Goal: Transaction & Acquisition: Purchase product/service

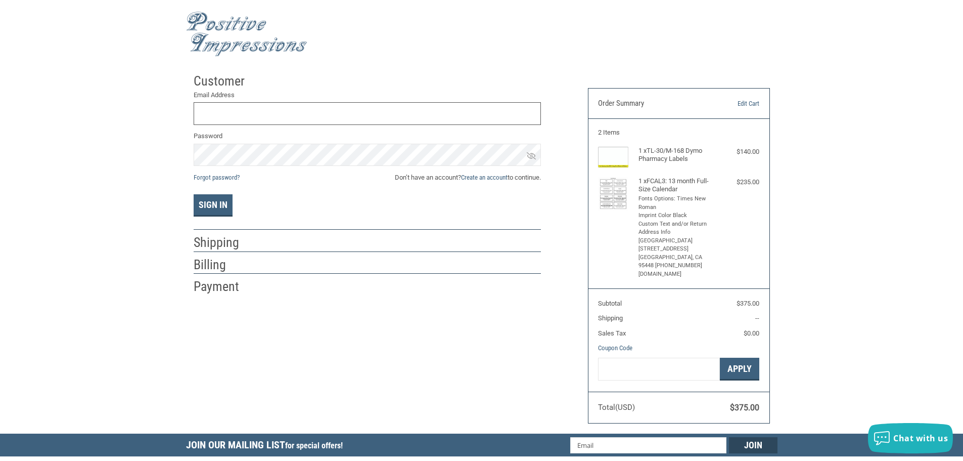
click at [221, 116] on input "Email Address" at bounding box center [367, 113] width 347 height 23
click at [338, 115] on input "Email Address" at bounding box center [367, 113] width 347 height 23
click at [194, 194] on button "Sign In" at bounding box center [213, 205] width 39 height 22
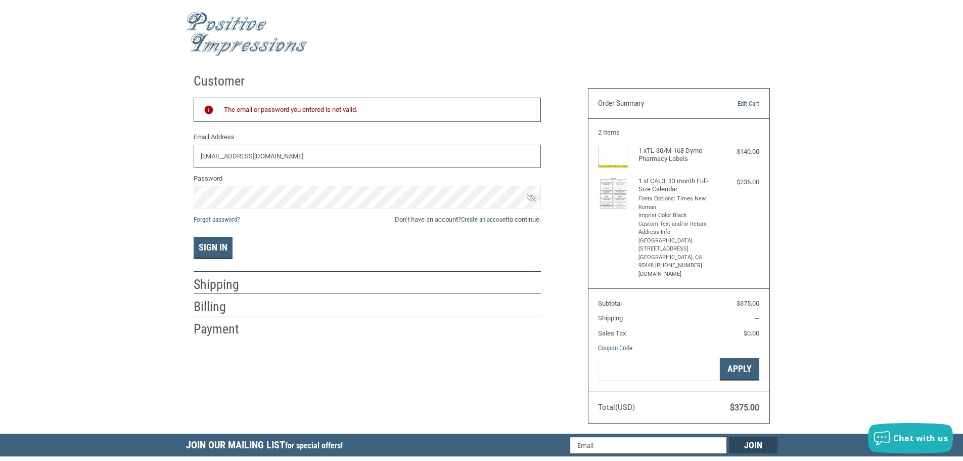
click at [316, 149] on input "[EMAIL_ADDRESS][DOMAIN_NAME]" at bounding box center [367, 156] width 347 height 23
drag, startPoint x: 307, startPoint y: 155, endPoint x: 174, endPoint y: 143, distance: 133.6
click at [174, 143] on div "Customer Returning Customer The email or password you entered is not valid. Ema…" at bounding box center [481, 250] width 963 height 365
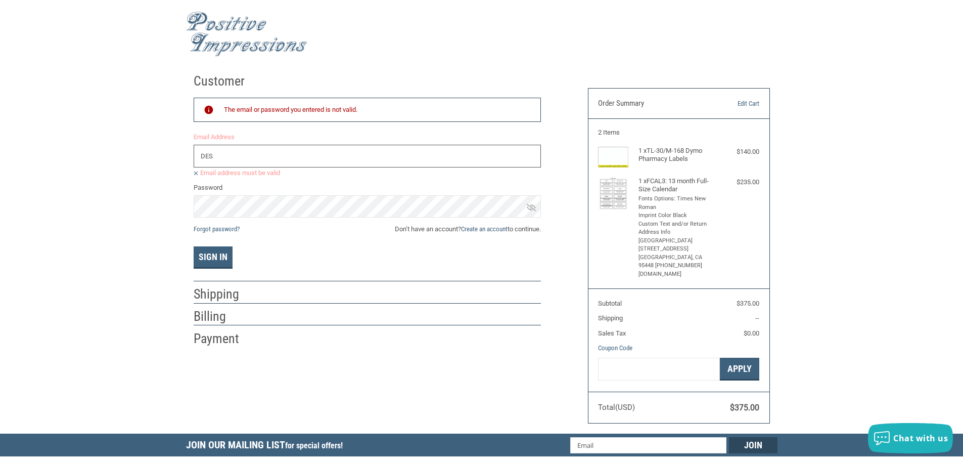
type input "[EMAIL_ADDRESS][DOMAIN_NAME]"
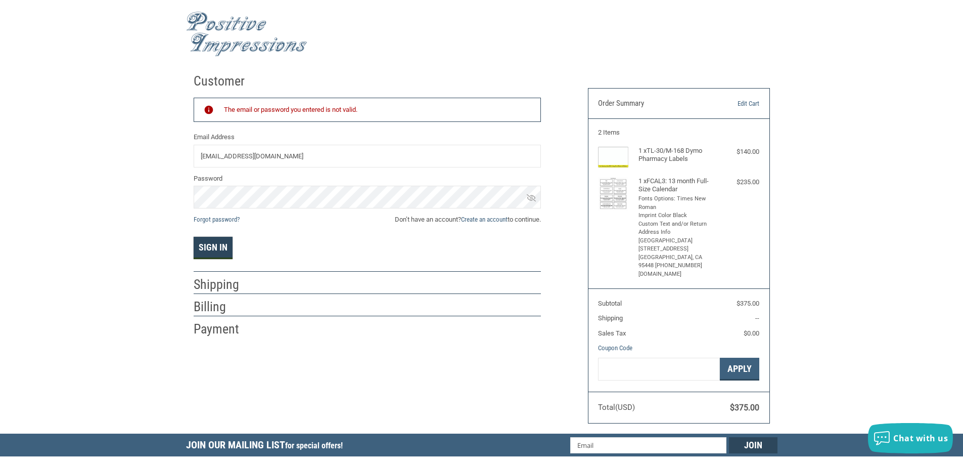
click at [213, 251] on button "Sign In" at bounding box center [213, 248] width 39 height 22
click at [135, 188] on div "Customer Returning Customer The email or password you entered is not valid. Ema…" at bounding box center [481, 250] width 963 height 365
click at [531, 199] on icon at bounding box center [531, 197] width 9 height 7
click at [176, 191] on div "Customer Returning Customer The email or password you entered is not valid. Ema…" at bounding box center [481, 250] width 963 height 365
click at [229, 249] on button "Sign In" at bounding box center [213, 248] width 39 height 22
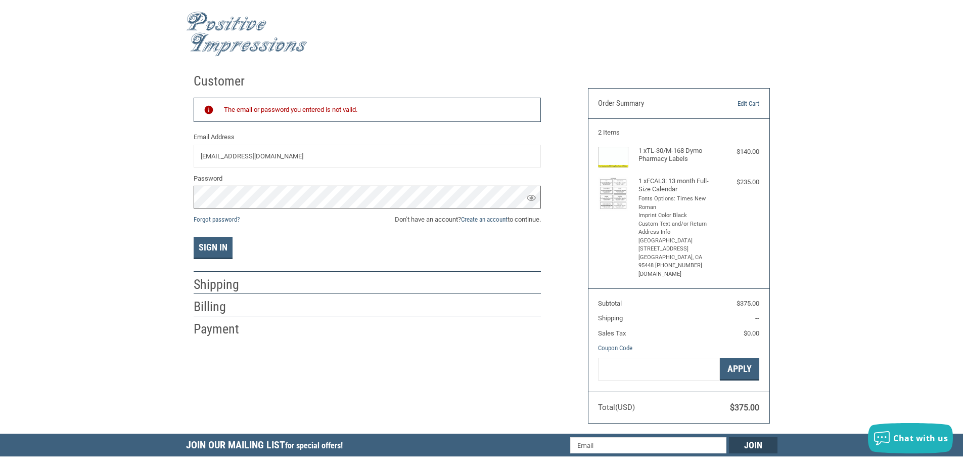
click at [135, 196] on div "Customer Returning Customer The email or password you entered is not valid. Ema…" at bounding box center [481, 250] width 963 height 365
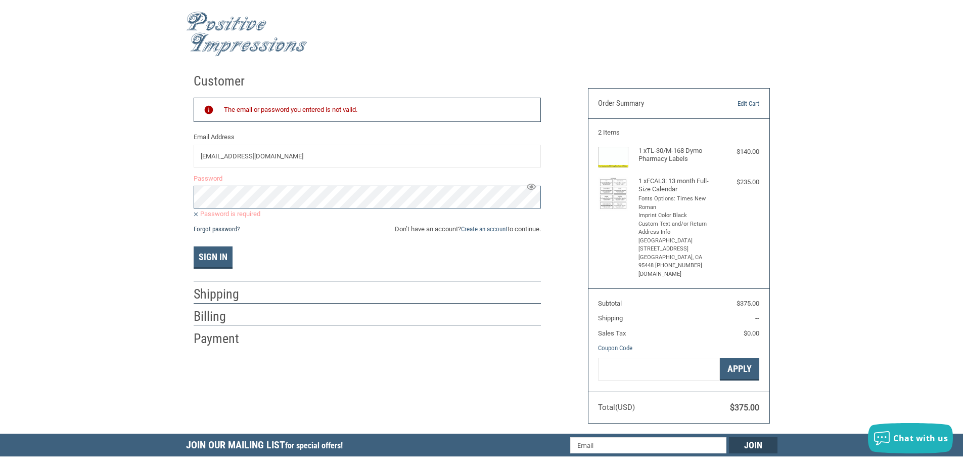
click at [201, 227] on link "Forgot password?" at bounding box center [217, 229] width 46 height 8
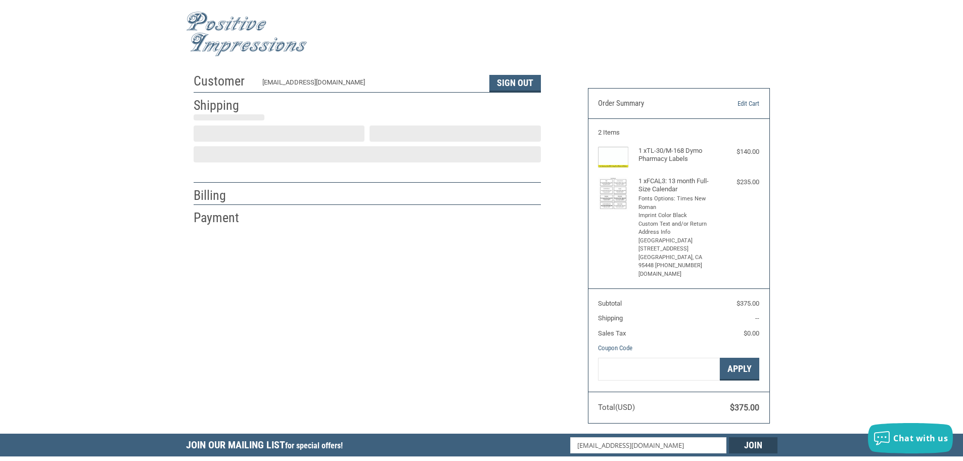
scroll to position [1, 0]
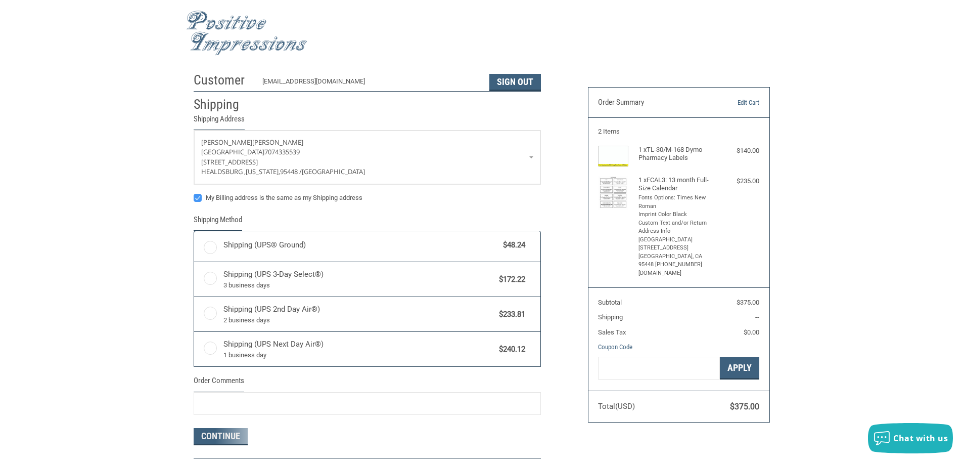
radio input "true"
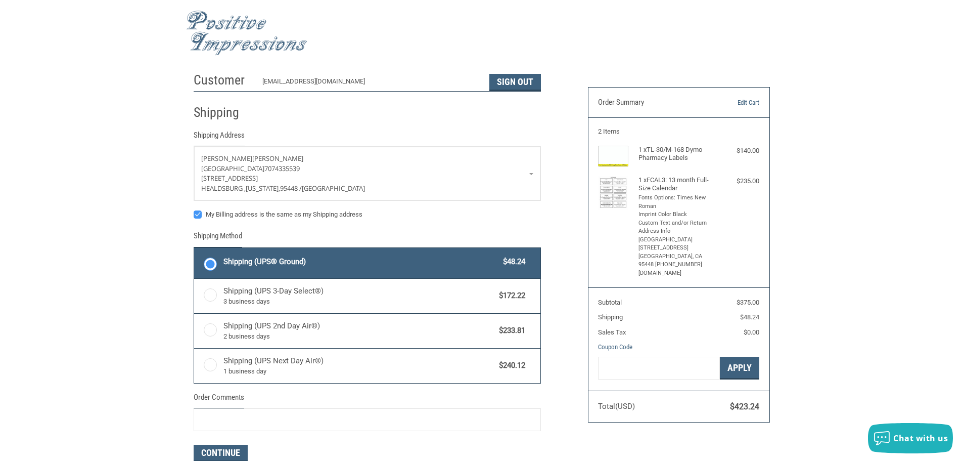
click at [230, 266] on span "Shipping (UPS® Ground)" at bounding box center [360, 262] width 275 height 12
click at [195, 249] on input "Shipping (UPS® Ground) $48.24" at bounding box center [194, 249] width 1 height 1
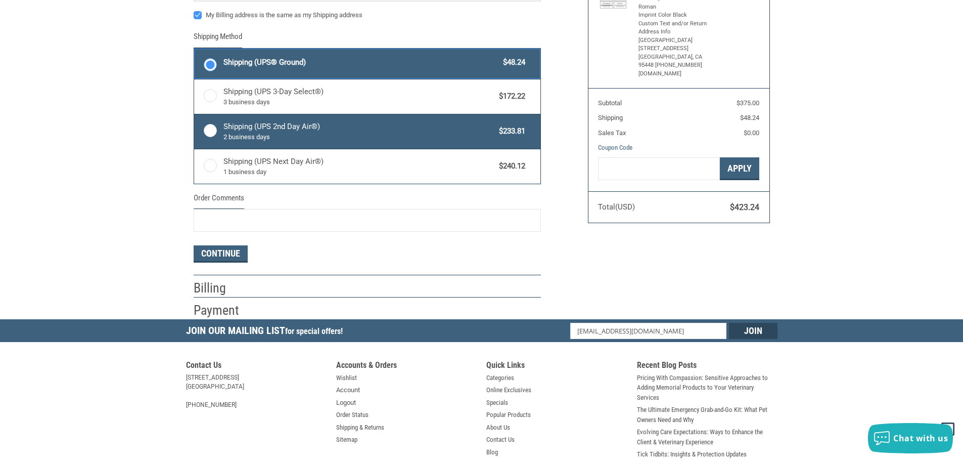
scroll to position [203, 0]
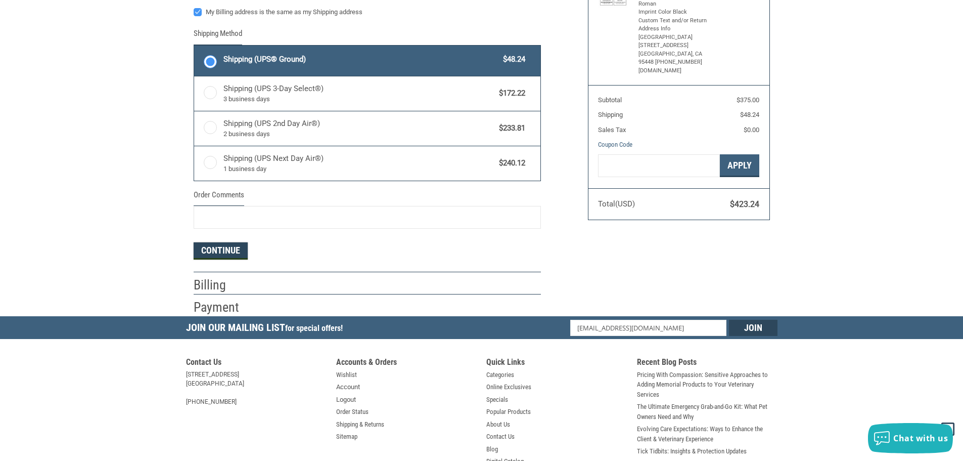
click at [215, 246] on button "Continue" at bounding box center [221, 250] width 54 height 17
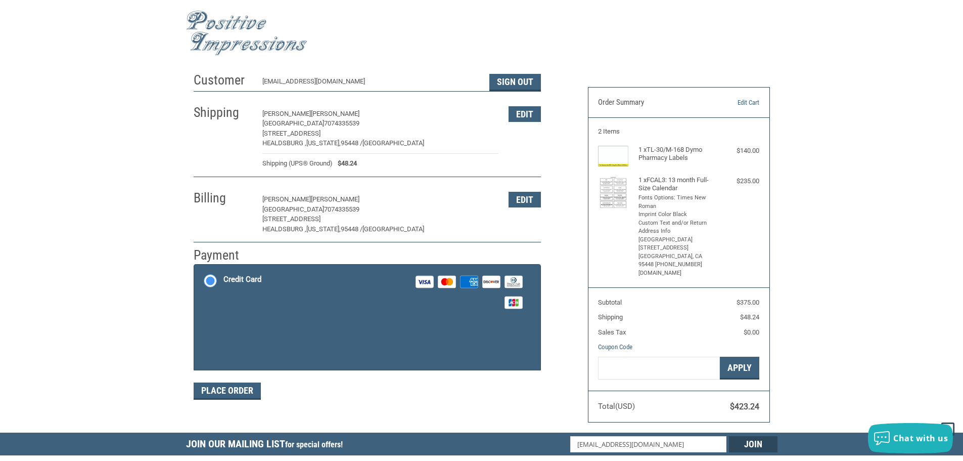
scroll to position [0, 0]
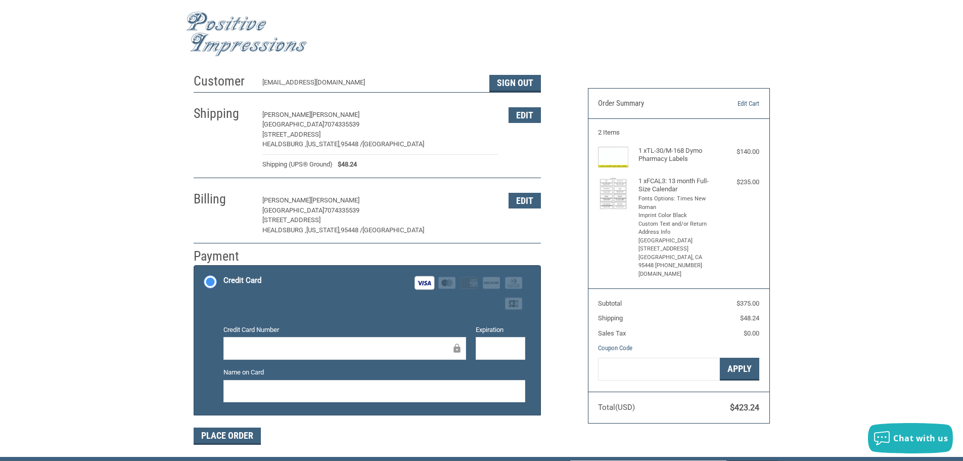
click at [507, 342] on div at bounding box center [501, 348] width 50 height 23
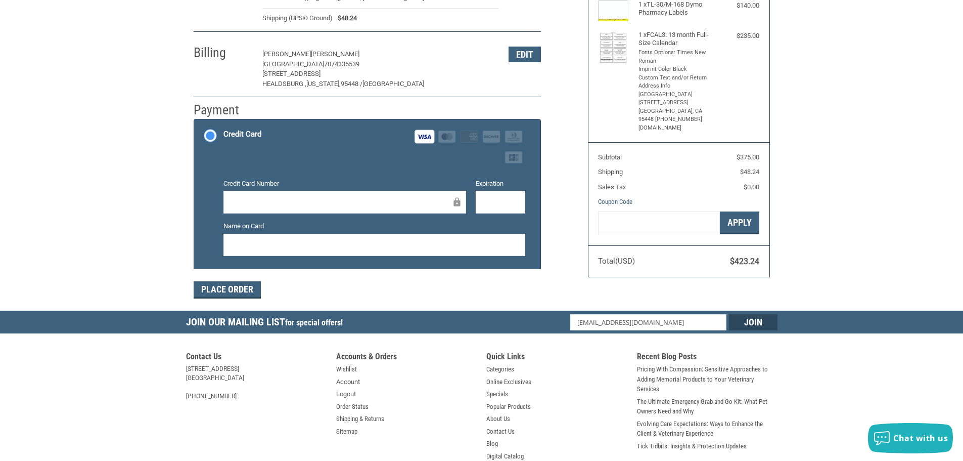
scroll to position [152, 0]
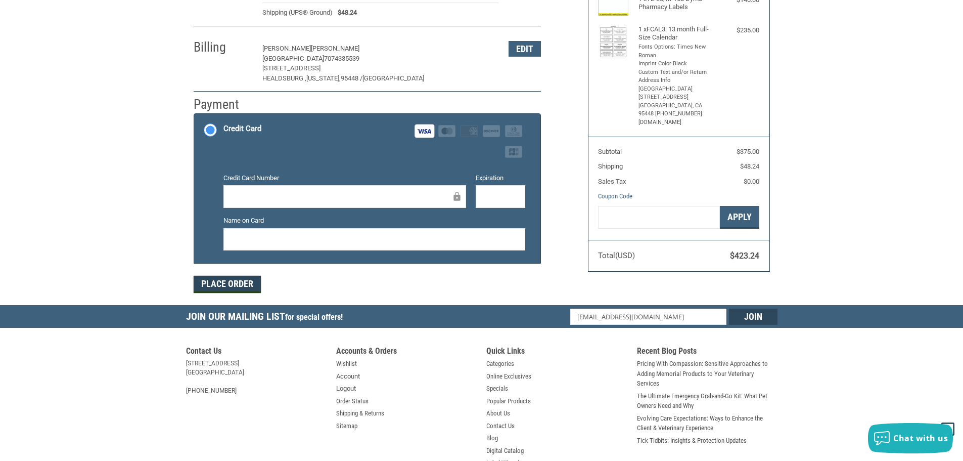
click at [230, 287] on button "Place Order" at bounding box center [227, 284] width 67 height 17
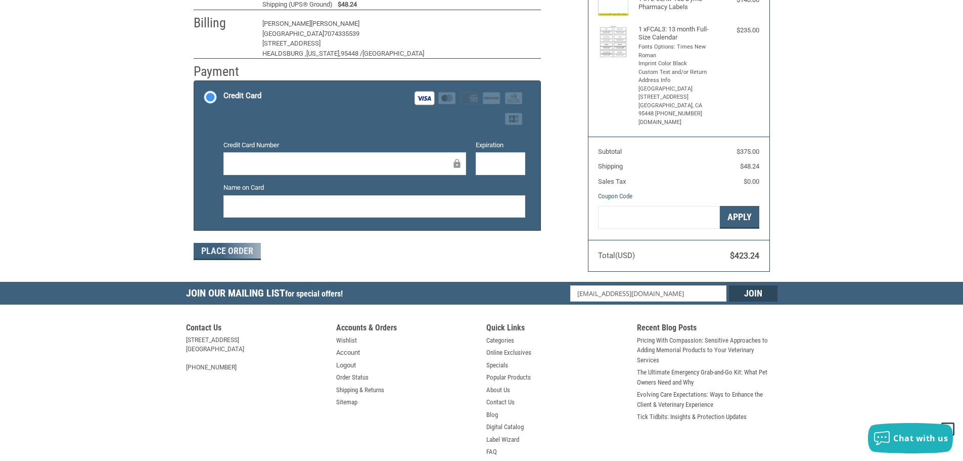
scroll to position [121, 0]
